Goal: Transaction & Acquisition: Obtain resource

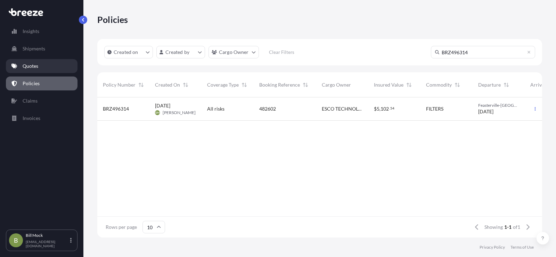
scroll to position [139, 440]
click at [35, 83] on p "Policies" at bounding box center [31, 83] width 17 height 7
click at [450, 54] on input "BRZ496314" at bounding box center [483, 52] width 104 height 13
type input "manncorp"
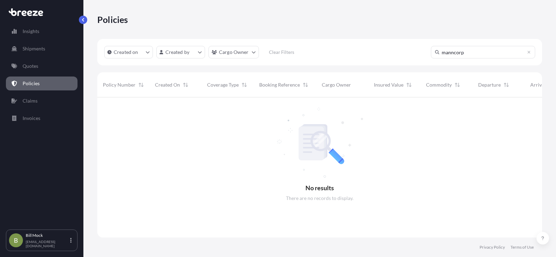
scroll to position [160, 440]
drag, startPoint x: 466, startPoint y: 51, endPoint x: 433, endPoint y: 55, distance: 33.2
click at [433, 55] on input "manncorp" at bounding box center [483, 52] width 104 height 13
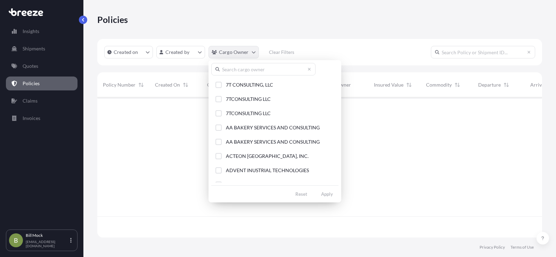
click at [243, 53] on html "Insights Shipments Quotes Policies Claims Invoices B [PERSON_NAME] [EMAIL_ADDRE…" at bounding box center [278, 128] width 556 height 257
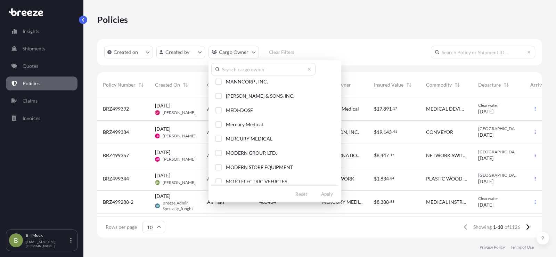
scroll to position [1008, 0]
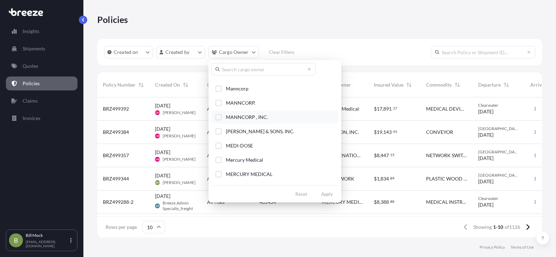
click at [244, 117] on span "MANNCORP , INC." at bounding box center [247, 117] width 42 height 7
click at [221, 102] on div "Select Option" at bounding box center [218, 103] width 6 height 6
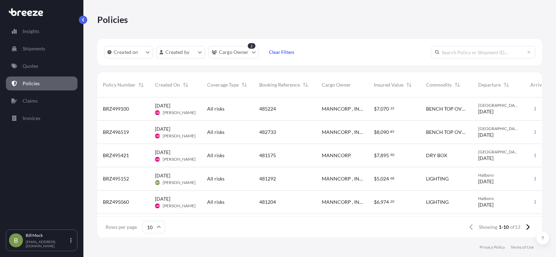
click at [125, 179] on span "BRZ495152" at bounding box center [116, 178] width 26 height 7
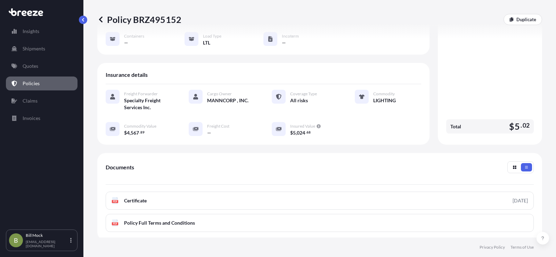
scroll to position [104, 0]
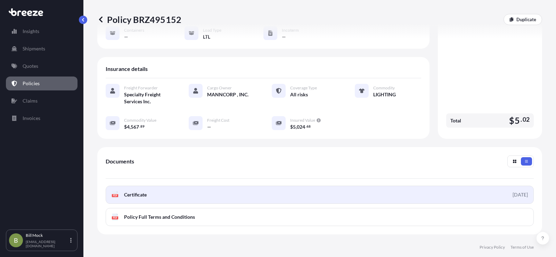
click at [127, 191] on span "Certificate" at bounding box center [135, 194] width 23 height 7
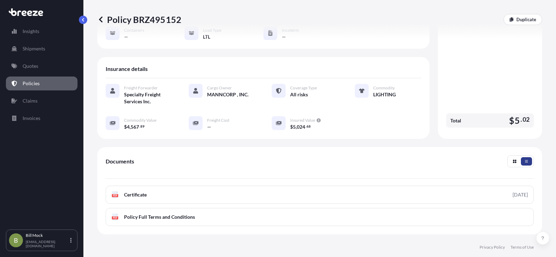
click at [524, 159] on icon "button" at bounding box center [526, 161] width 4 height 4
click at [509, 157] on button "button" at bounding box center [514, 161] width 11 height 8
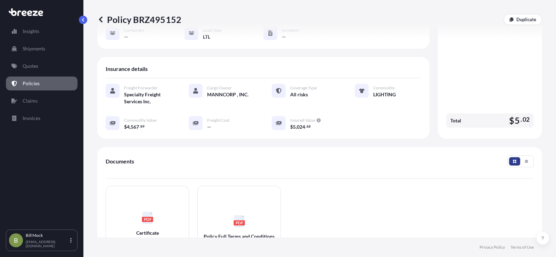
click at [509, 157] on button "button" at bounding box center [514, 161] width 11 height 8
click at [525, 157] on button "button" at bounding box center [526, 161] width 11 height 8
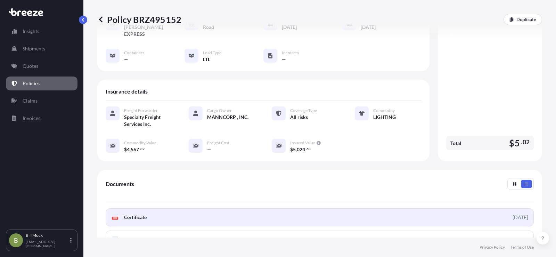
scroll to position [69, 0]
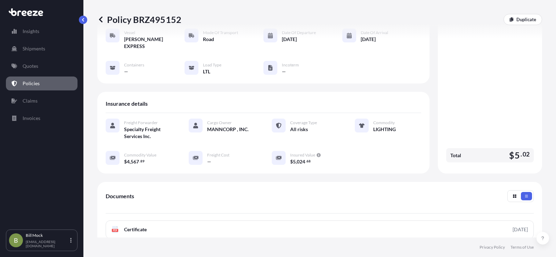
click at [34, 83] on p "Policies" at bounding box center [31, 83] width 17 height 7
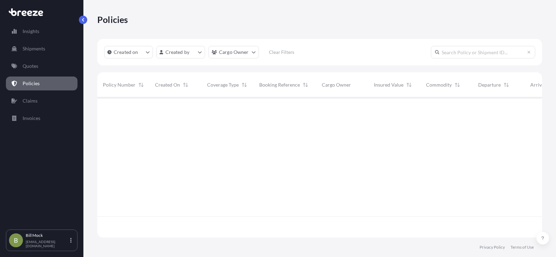
scroll to position [139, 440]
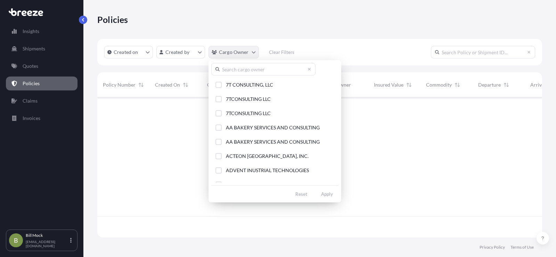
click at [221, 52] on html "Insights Shipments Quotes Policies Claims Invoices B [PERSON_NAME] [EMAIL_ADDRE…" at bounding box center [278, 128] width 556 height 257
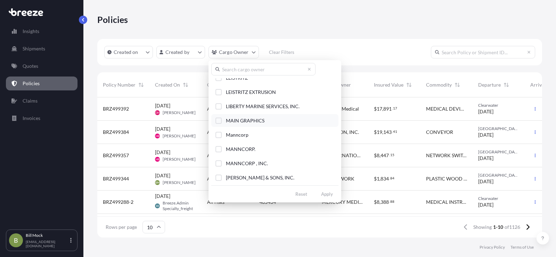
scroll to position [973, 0]
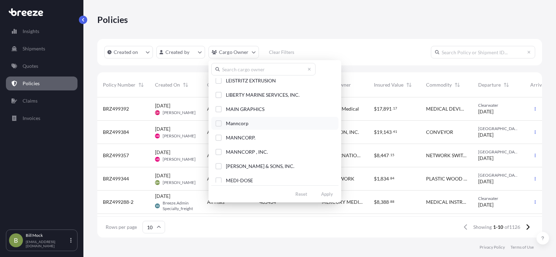
click at [221, 124] on div "Select Option" at bounding box center [218, 123] width 6 height 6
click at [219, 136] on div "Select Option" at bounding box center [218, 137] width 6 height 6
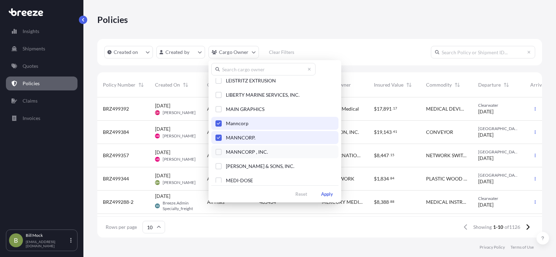
click at [217, 151] on div "Select Option" at bounding box center [218, 152] width 6 height 6
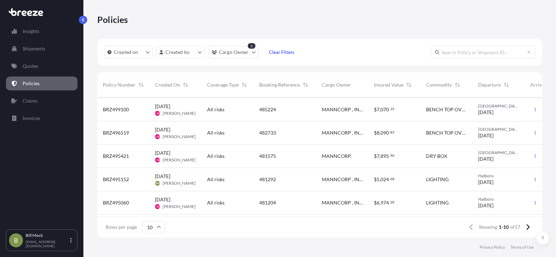
scroll to position [35, 0]
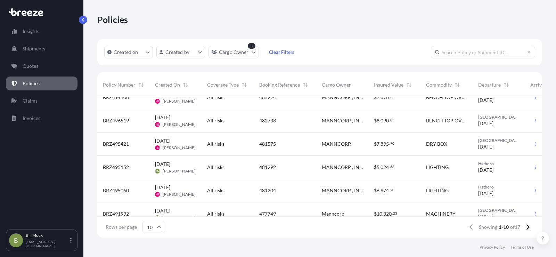
click at [170, 187] on span "[DATE]" at bounding box center [162, 187] width 15 height 7
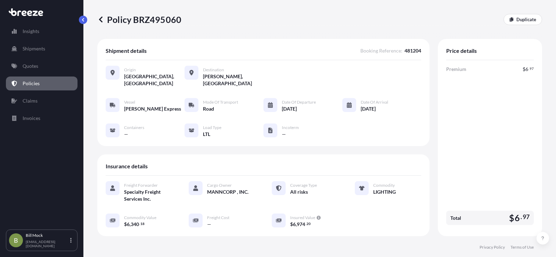
scroll to position [69, 0]
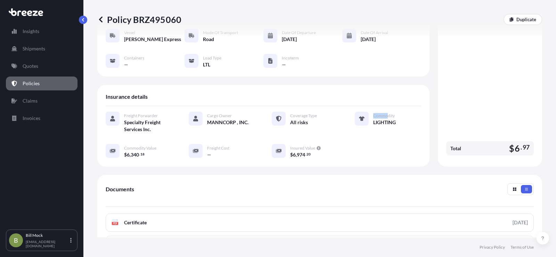
click at [384, 112] on div "Commodity" at bounding box center [397, 115] width 48 height 7
click at [359, 116] on icon at bounding box center [362, 119] width 6 height 6
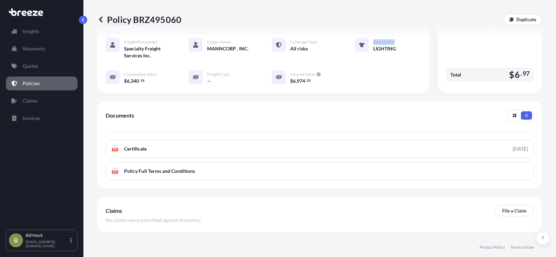
scroll to position [161, 0]
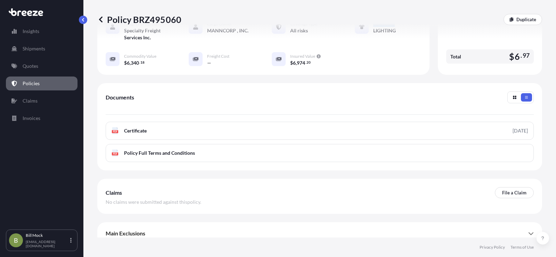
click at [129, 230] on span "Main Exclusions" at bounding box center [126, 233] width 40 height 7
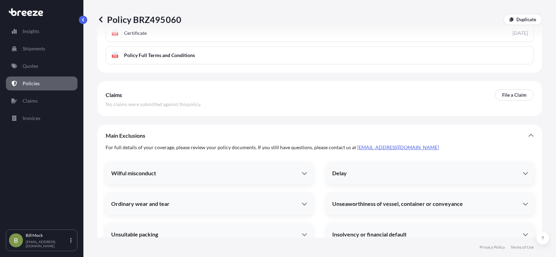
scroll to position [163, 0]
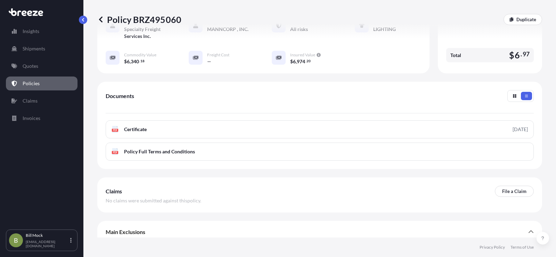
click at [116, 188] on span "Claims" at bounding box center [114, 191] width 16 height 7
click at [125, 228] on span "Main Exclusions" at bounding box center [126, 231] width 40 height 7
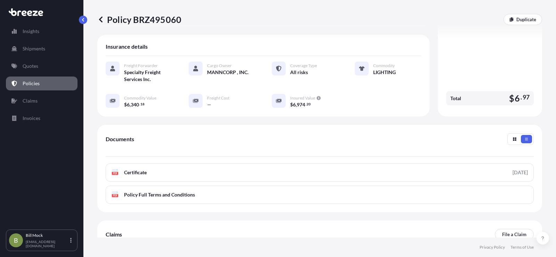
scroll to position [126, 0]
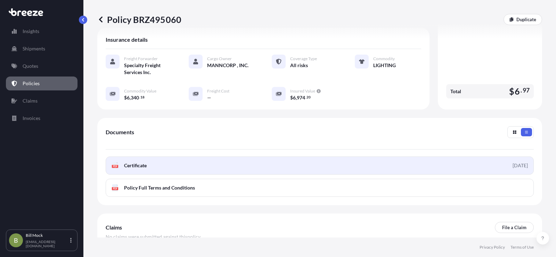
click at [146, 162] on span "Certificate" at bounding box center [135, 165] width 23 height 7
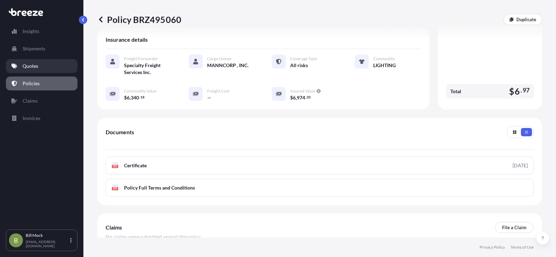
click at [33, 69] on p "Quotes" at bounding box center [31, 66] width 16 height 7
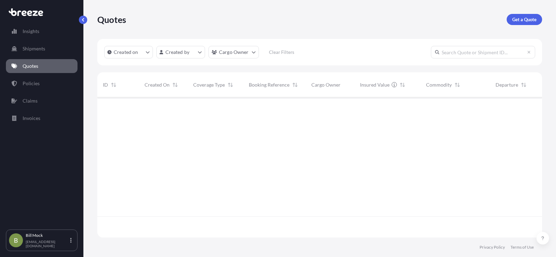
scroll to position [139, 440]
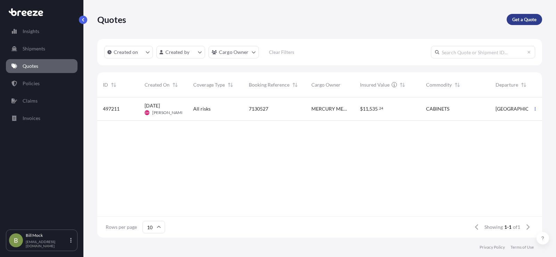
click at [516, 18] on p "Get a Quote" at bounding box center [524, 19] width 24 height 7
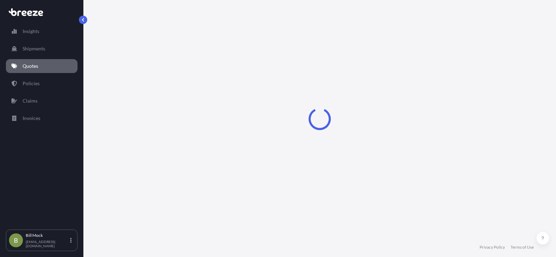
select select "Sea"
select select "1"
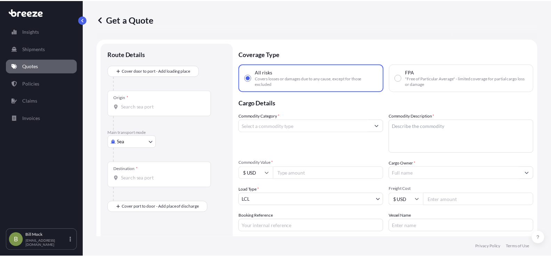
scroll to position [11, 0]
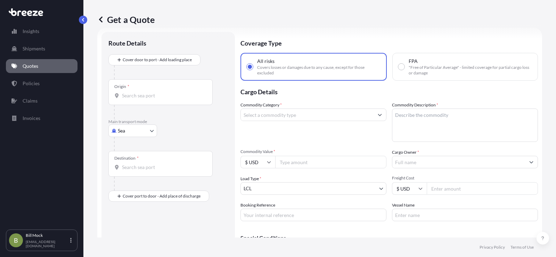
click at [133, 131] on body "Insights Shipments Quotes Policies Claims Invoices B [PERSON_NAME] [EMAIL_ADDRE…" at bounding box center [278, 128] width 556 height 257
click at [135, 172] on div "Road" at bounding box center [132, 173] width 43 height 13
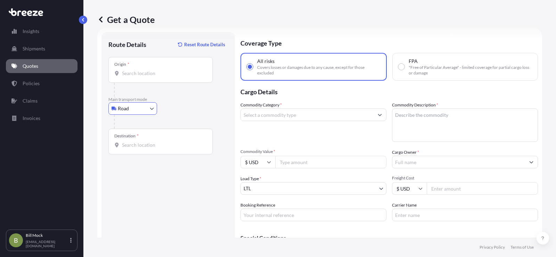
click at [134, 75] on input "Origin *" at bounding box center [163, 73] width 82 height 7
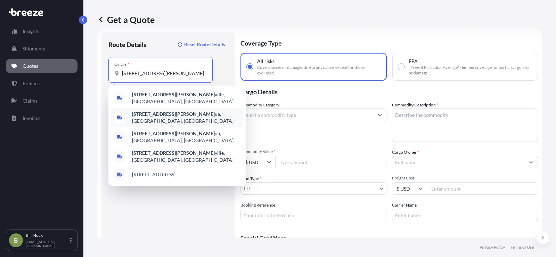
click at [149, 113] on b "[STREET_ADDRESS][PERSON_NAME]" at bounding box center [173, 114] width 83 height 6
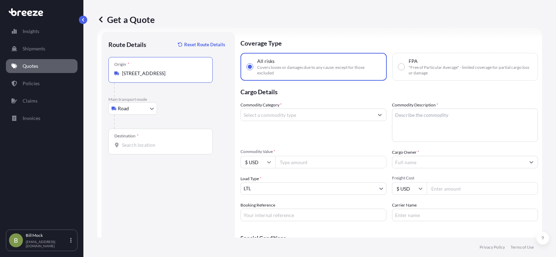
type input "[STREET_ADDRESS]"
click at [143, 146] on input "Destination *" at bounding box center [163, 144] width 82 height 7
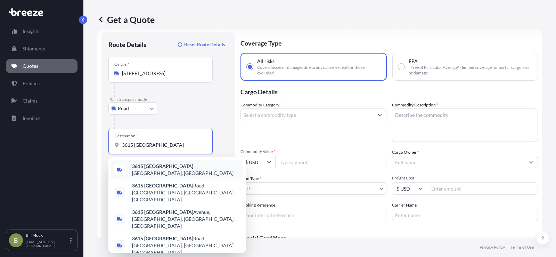
click at [168, 167] on span "[STREET_ADDRESS]" at bounding box center [186, 170] width 108 height 14
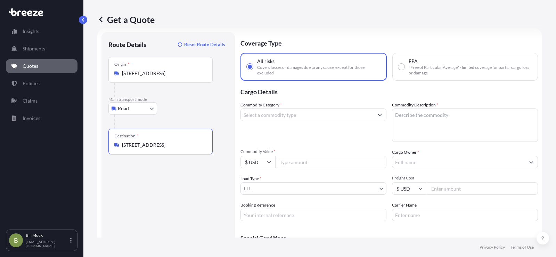
type input "[STREET_ADDRESS]"
click at [286, 157] on input "Commodity Value *" at bounding box center [330, 162] width 111 height 13
type input "8193.50"
click at [270, 116] on input "Commodity Category *" at bounding box center [307, 114] width 133 height 13
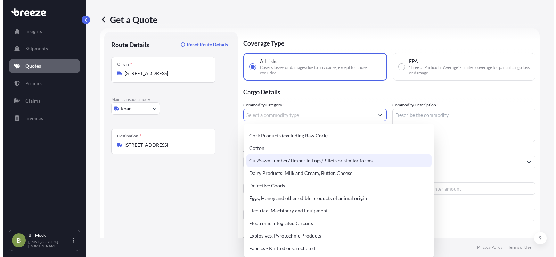
scroll to position [382, 0]
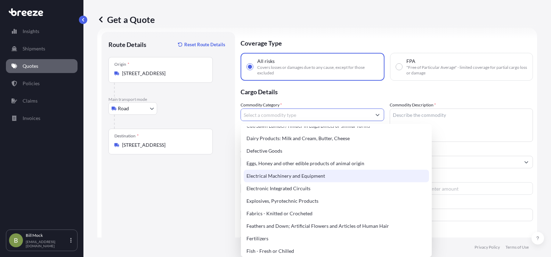
click at [292, 179] on div "Electrical Machinery and Equipment" at bounding box center [336, 176] width 185 height 13
type input "Electrical Machinery and Equipment"
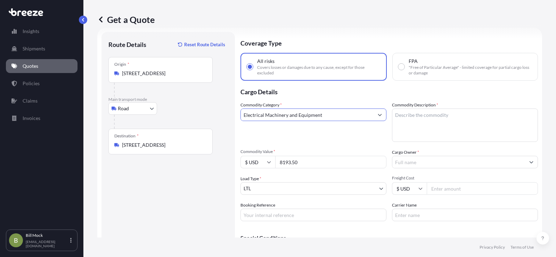
click at [420, 120] on textarea "Commodity Description *" at bounding box center [465, 124] width 146 height 33
type textarea "l"
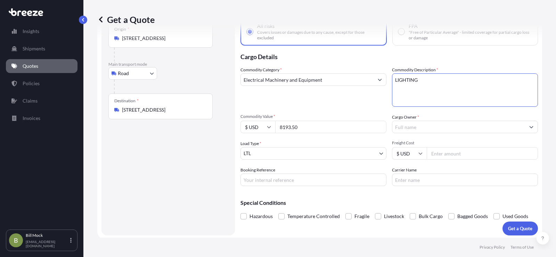
scroll to position [48, 0]
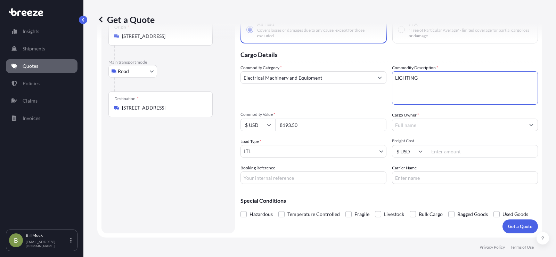
type textarea "LIGHTING"
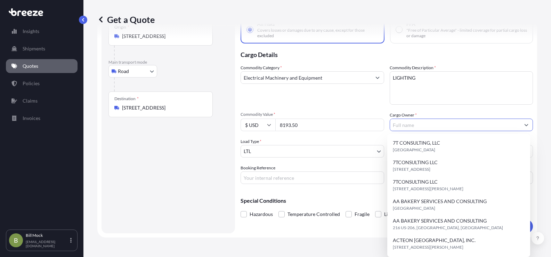
click at [401, 128] on input "Cargo Owner *" at bounding box center [455, 124] width 130 height 13
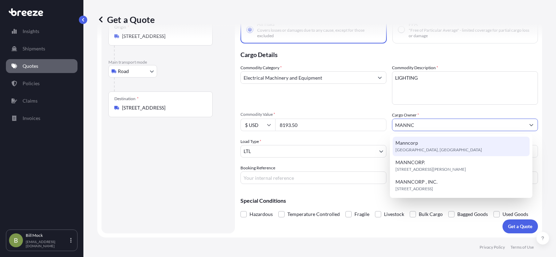
click at [406, 148] on span "[GEOGRAPHIC_DATA], [GEOGRAPHIC_DATA]" at bounding box center [438, 149] width 87 height 7
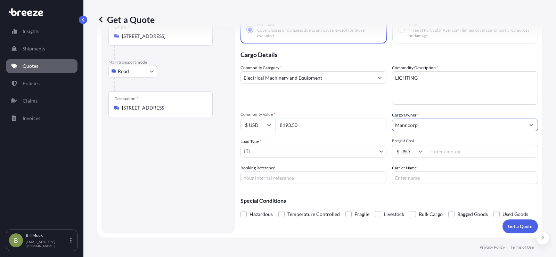
type input "Manncorp"
click at [286, 177] on input "Booking Reference" at bounding box center [313, 177] width 146 height 13
type input "485652"
type input "[PERSON_NAME] EXPRESS"
click at [508, 224] on p "Get a Quote" at bounding box center [520, 226] width 24 height 7
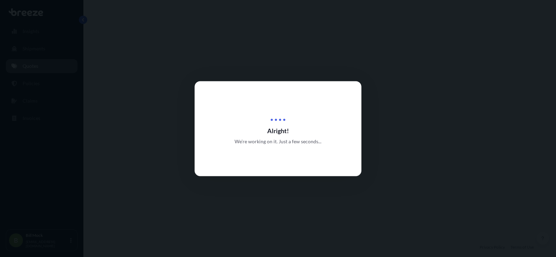
select select "Road"
select select "1"
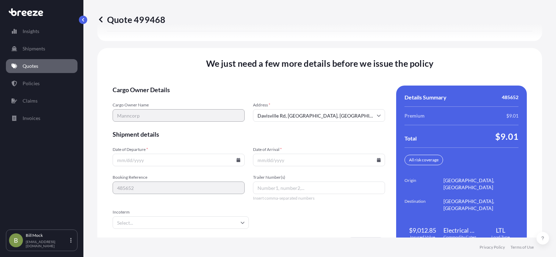
scroll to position [960, 0]
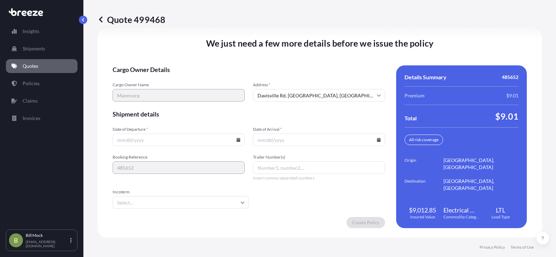
click at [238, 141] on icon at bounding box center [239, 140] width 4 height 4
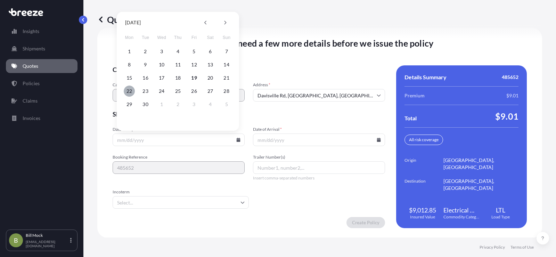
click at [131, 91] on button "22" at bounding box center [129, 90] width 11 height 11
type input "[DATE]"
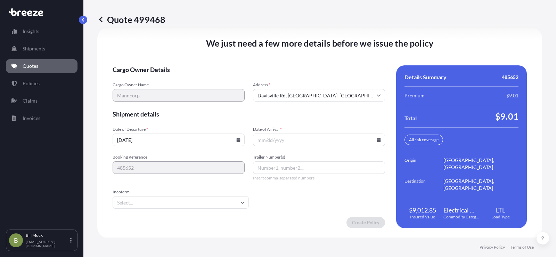
click at [378, 140] on div at bounding box center [319, 139] width 132 height 13
click at [316, 138] on input "Date of Arrival *" at bounding box center [319, 139] width 132 height 13
click at [377, 141] on input "Date of Arrival *" at bounding box center [319, 139] width 132 height 13
click at [377, 139] on icon at bounding box center [379, 140] width 4 height 4
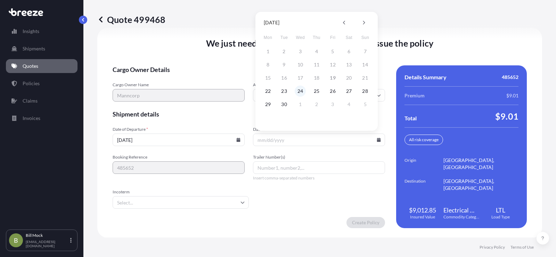
click at [299, 90] on button "24" at bounding box center [300, 90] width 11 height 11
type input "[DATE]"
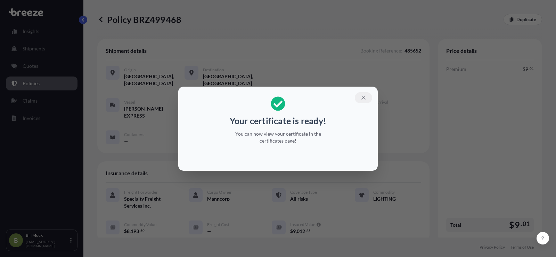
click at [363, 98] on icon "button" at bounding box center [363, 98] width 6 height 6
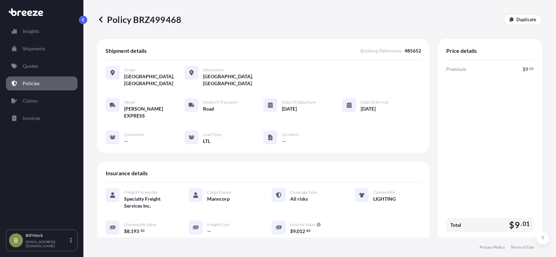
click at [157, 17] on p "Policy BRZ499468" at bounding box center [139, 19] width 84 height 11
copy p "BRZ499468"
